Goal: Task Accomplishment & Management: Manage account settings

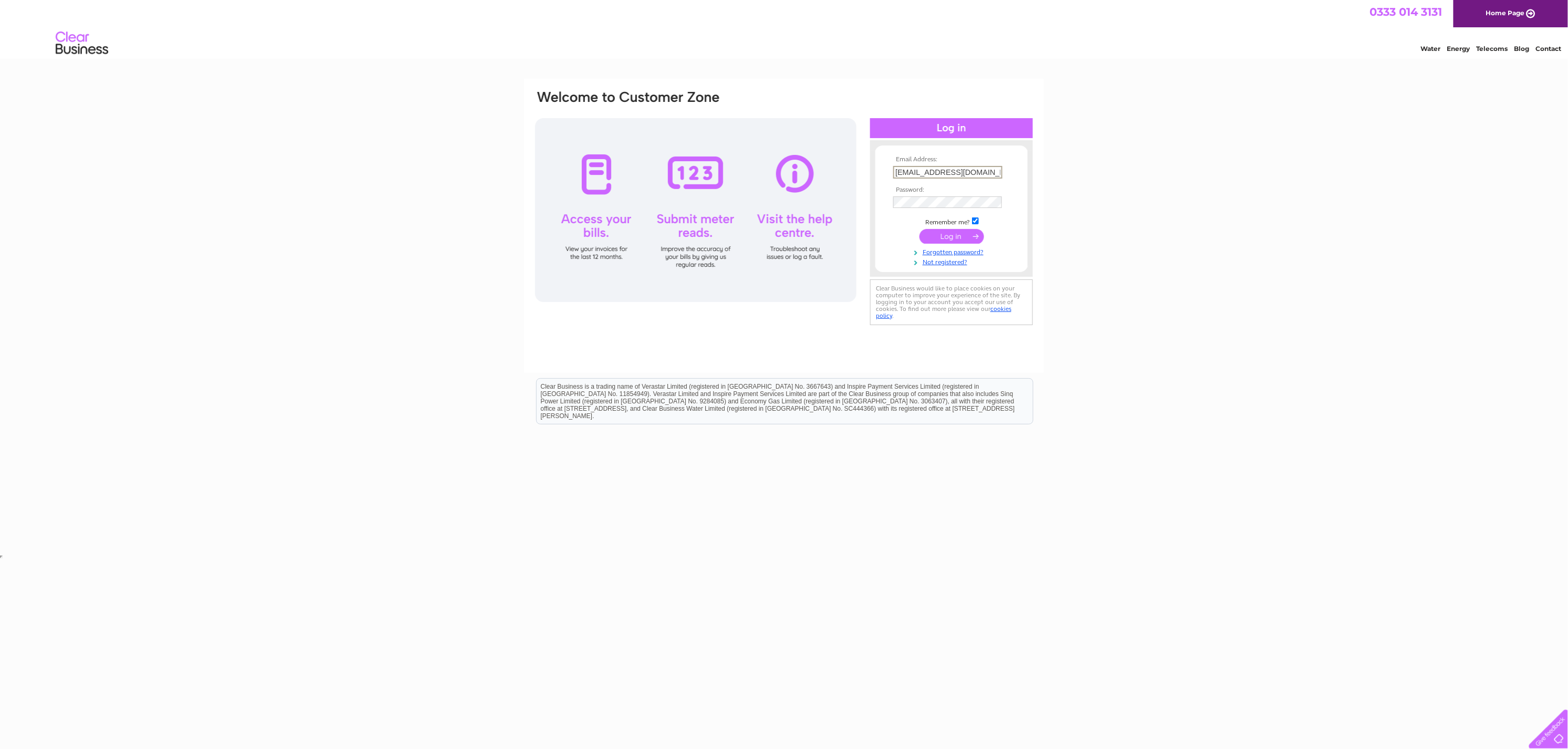
type input "robingrey00@hotmail.com"
click at [948, 231] on input "submit" at bounding box center [952, 236] width 65 height 15
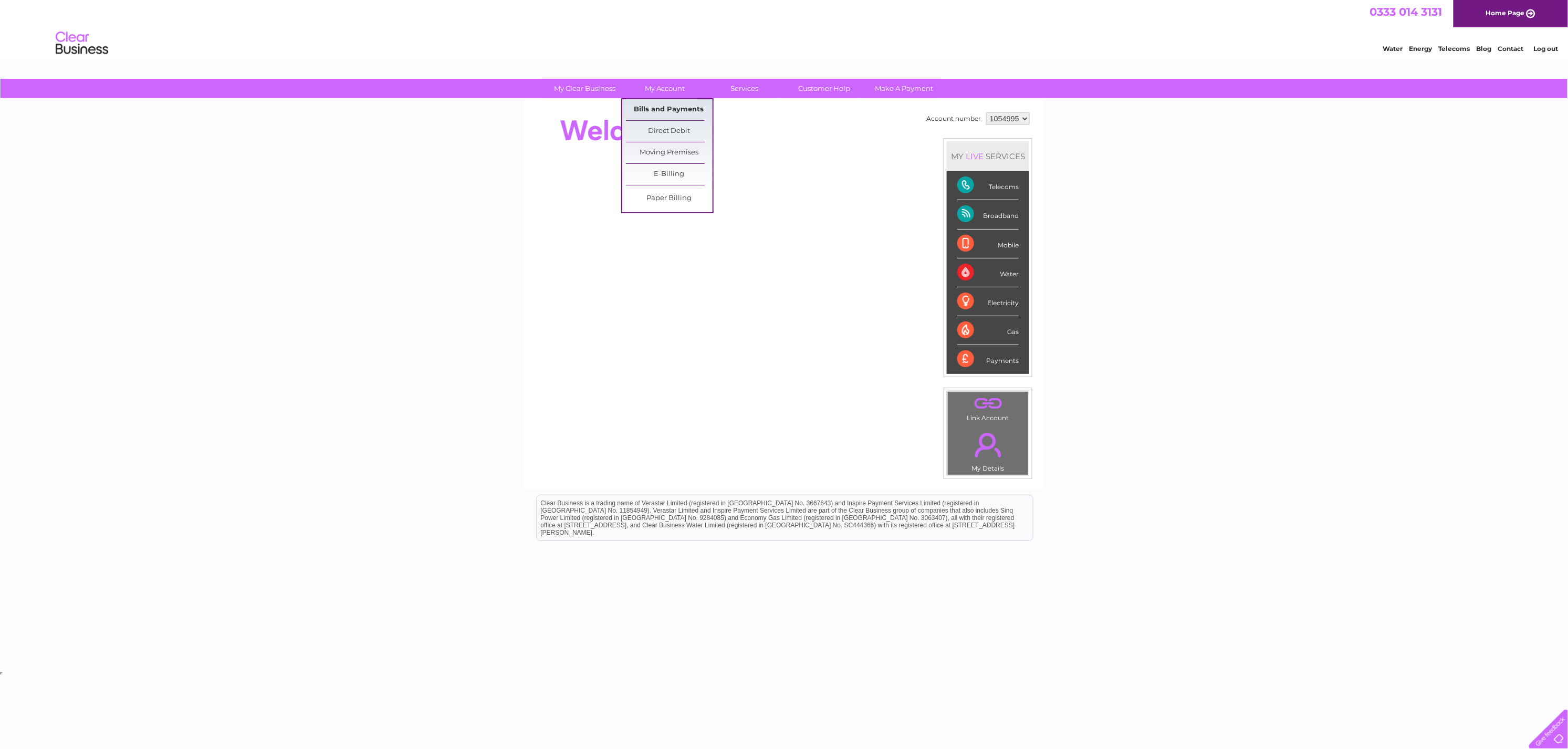
click at [675, 106] on link "Bills and Payments" at bounding box center [669, 110] width 86 height 21
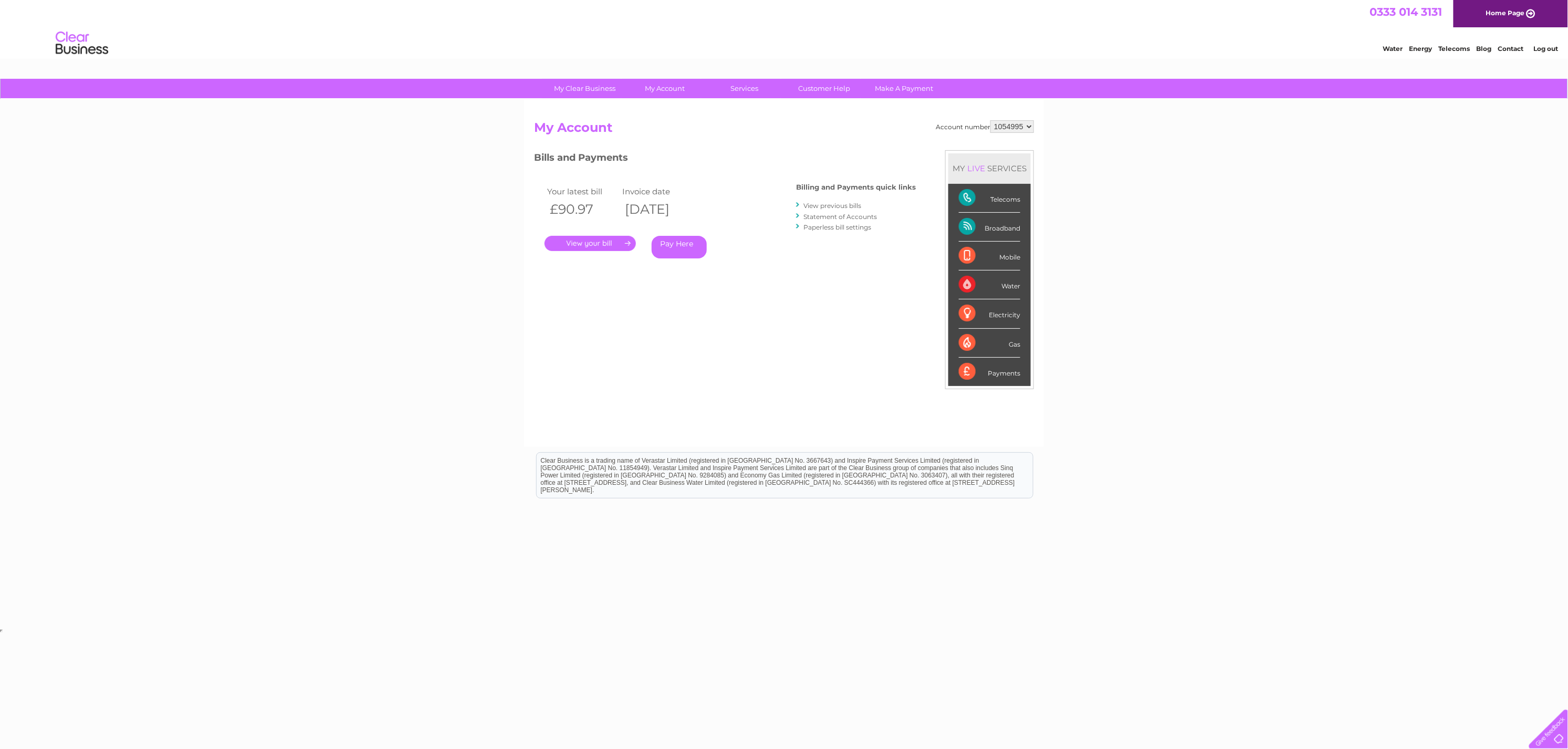
click at [581, 236] on link "." at bounding box center [590, 243] width 91 height 15
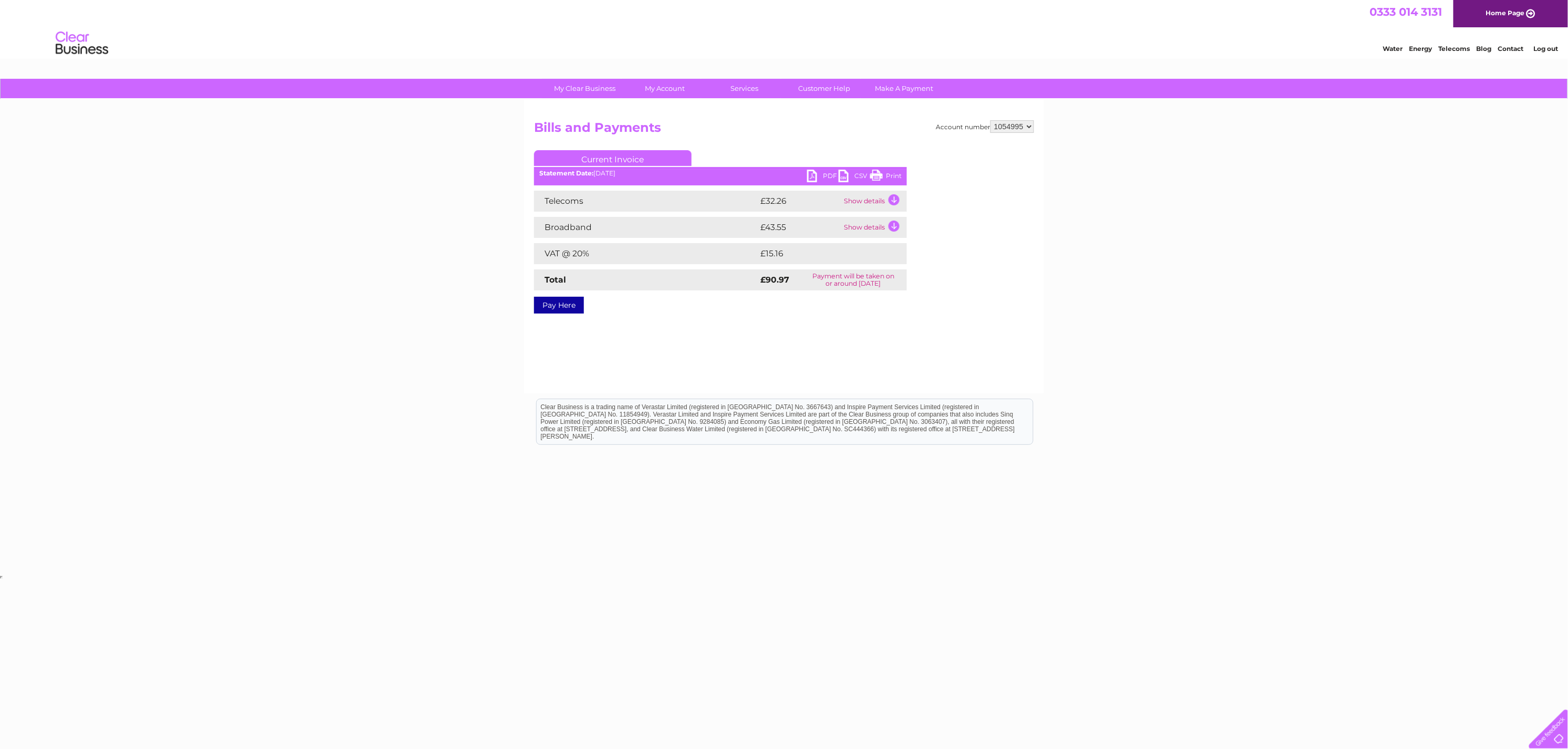
click at [894, 199] on td "Show details" at bounding box center [874, 201] width 66 height 21
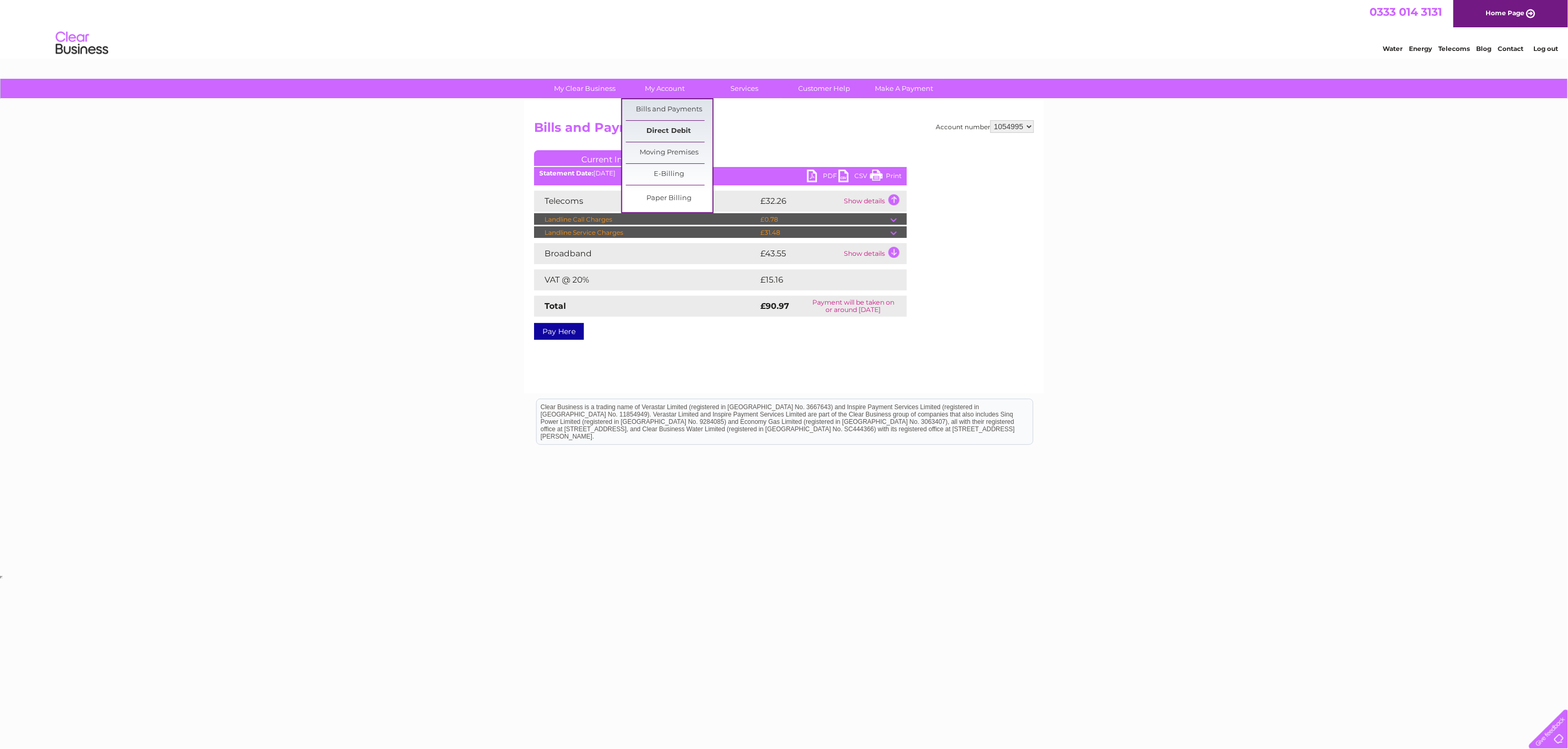
click at [672, 127] on link "Direct Debit" at bounding box center [669, 131] width 86 height 21
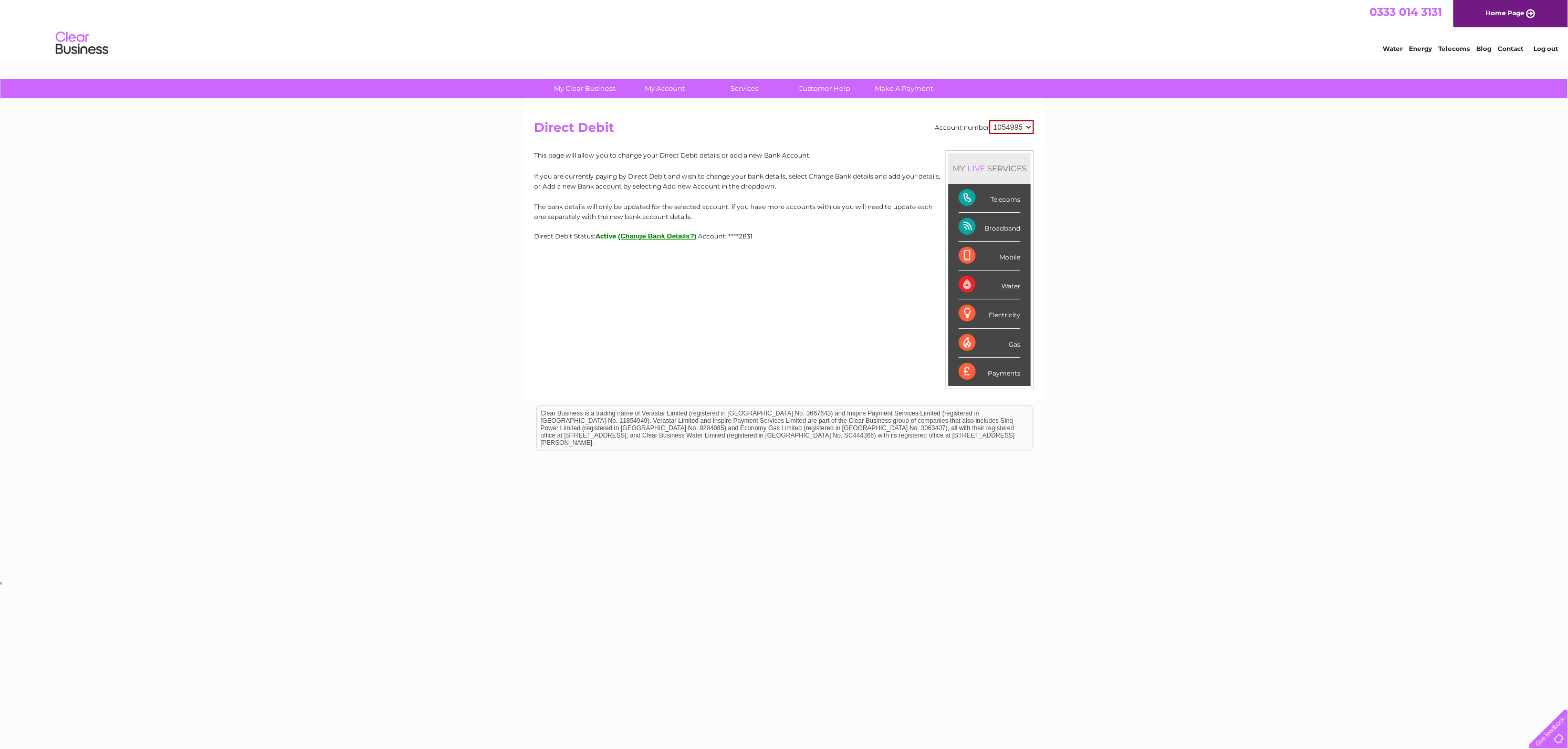
drag, startPoint x: 1245, startPoint y: 337, endPoint x: 1498, endPoint y: 381, distance: 256.8
click at [1245, 337] on div "My Clear Business Login Details My Details My Preferences Link Account My Accou…" at bounding box center [784, 329] width 1568 height 501
click at [1256, 326] on div "My Clear Business Login Details My Details My Preferences Link Account My Accou…" at bounding box center [784, 329] width 1568 height 501
click at [667, 105] on link "Bills and Payments" at bounding box center [669, 110] width 86 height 21
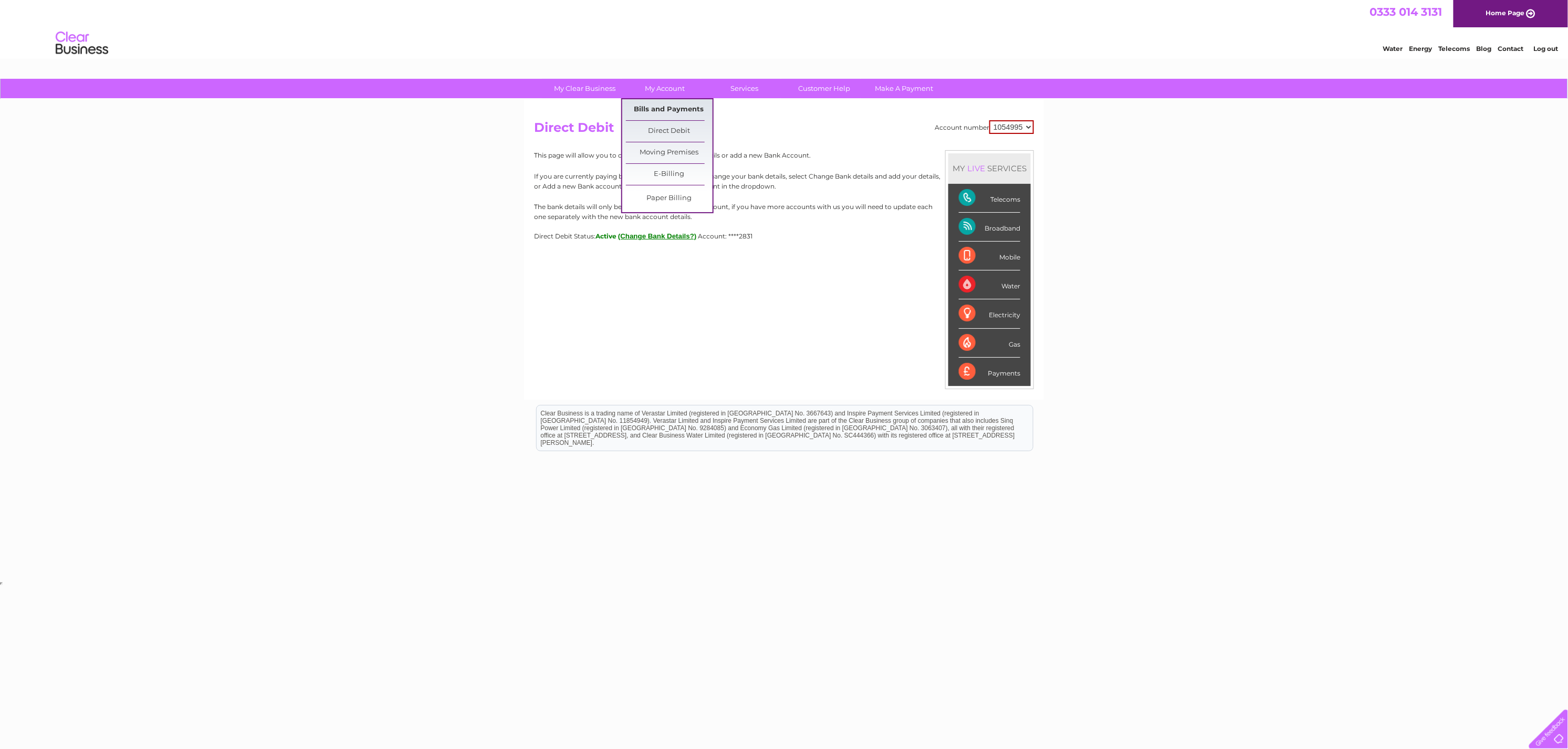
scroll to position [0, 0]
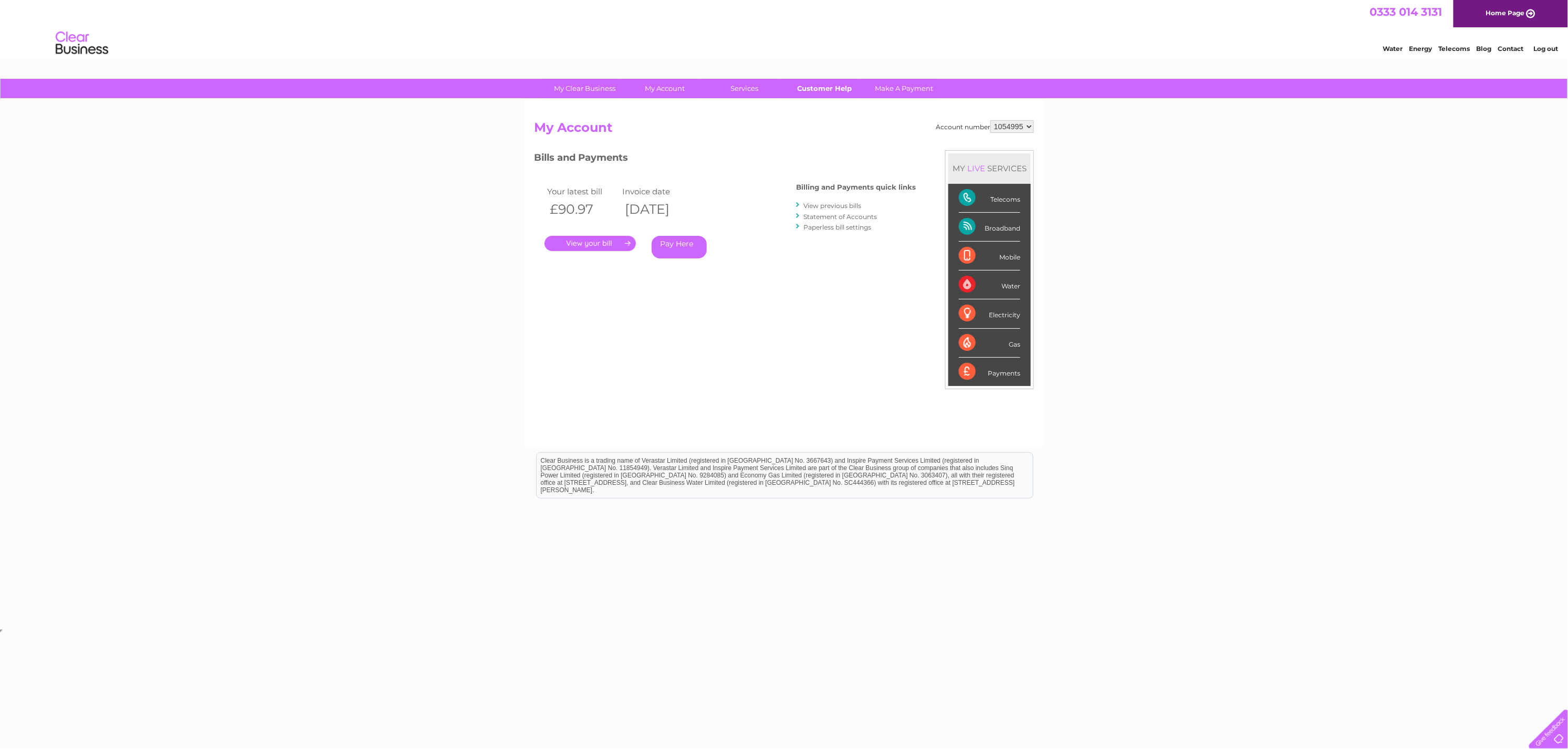
click at [830, 87] on link "Customer Help" at bounding box center [825, 88] width 86 height 19
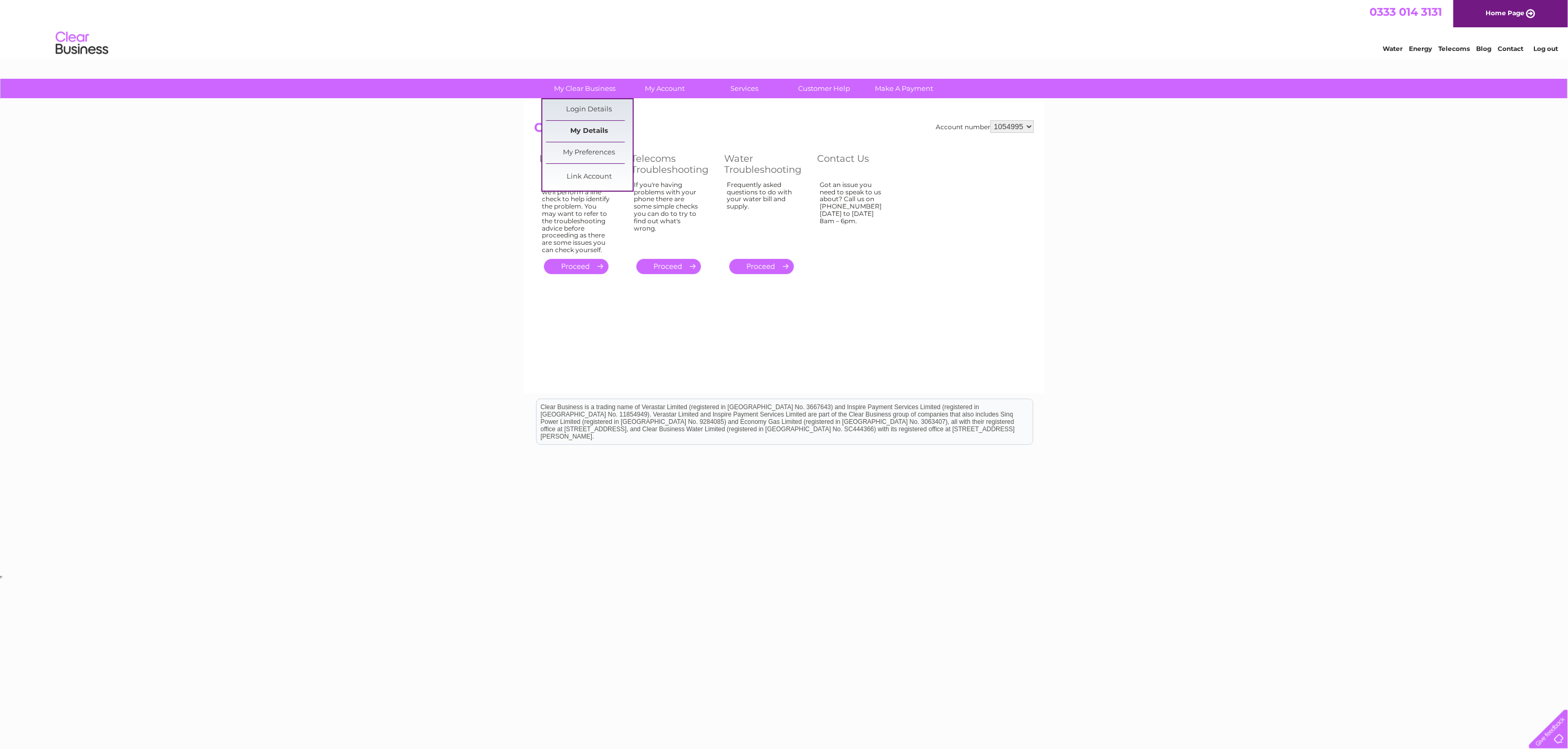
click at [593, 124] on link "My Details" at bounding box center [589, 131] width 86 height 21
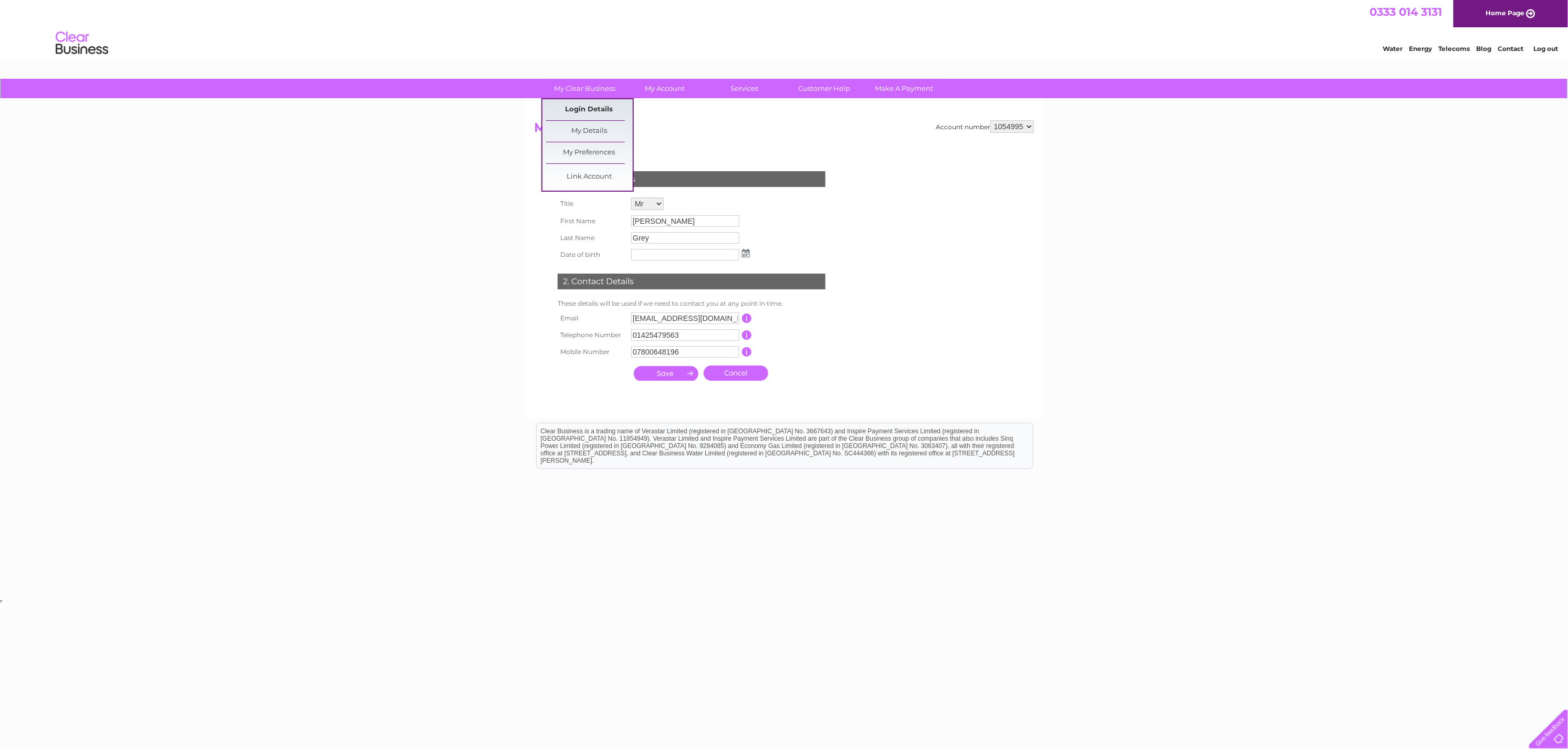
click at [587, 105] on link "Login Details" at bounding box center [589, 110] width 86 height 21
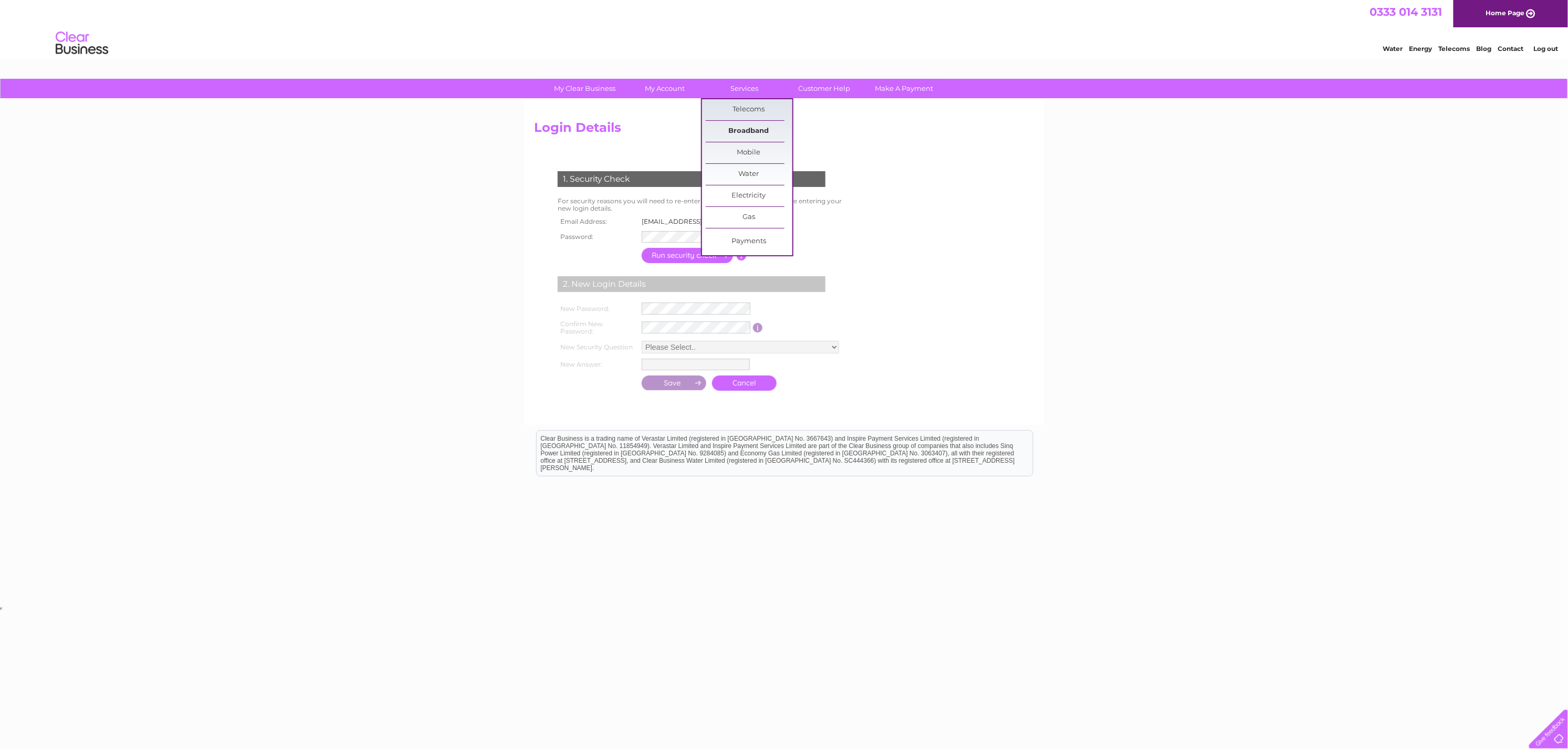
click at [753, 128] on link "Broadband" at bounding box center [749, 131] width 86 height 21
